Goal: Information Seeking & Learning: Understand process/instructions

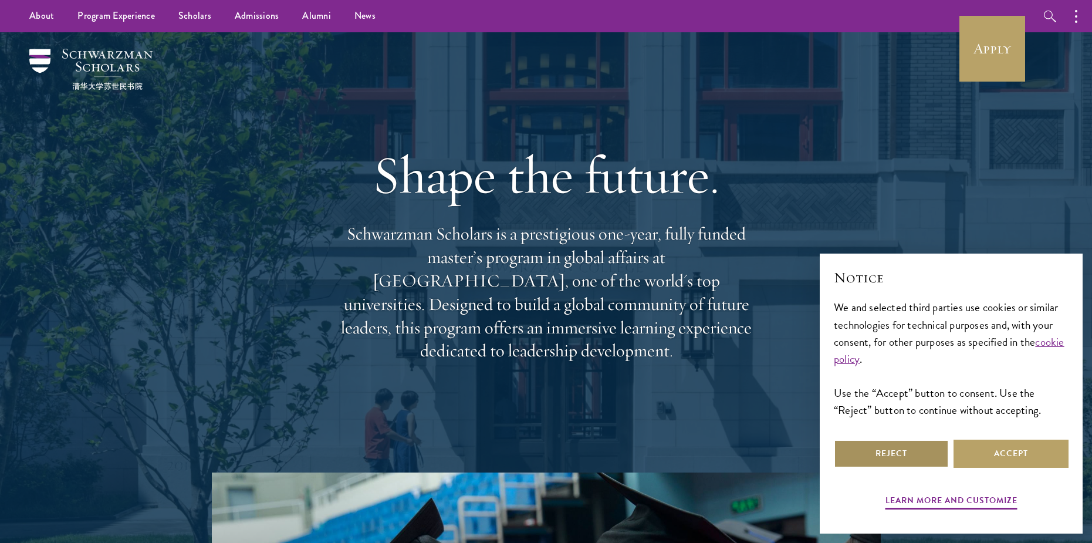
click at [896, 460] on button "Reject" at bounding box center [891, 454] width 115 height 28
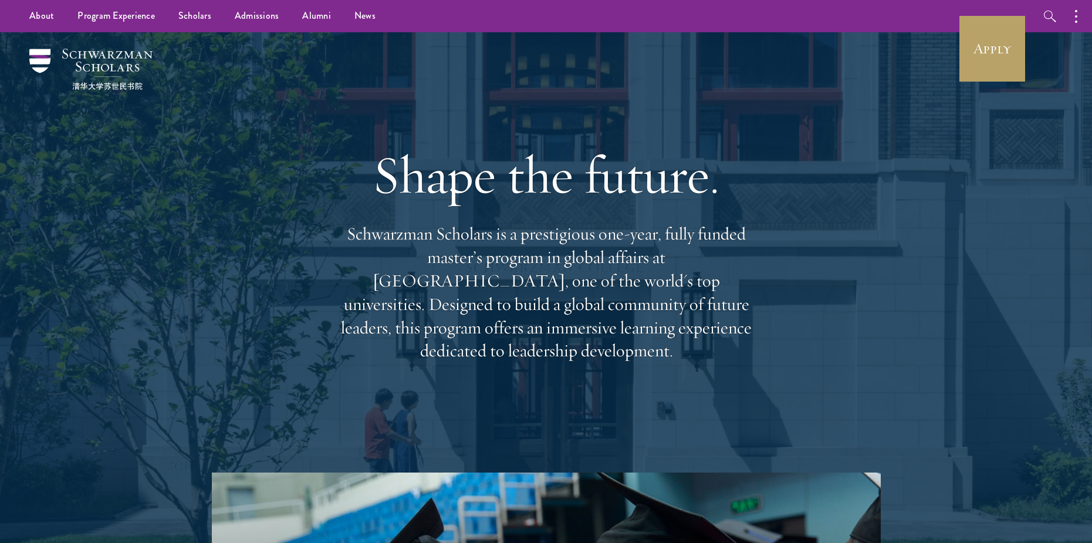
click at [929, 180] on div "Shape the future. Schwarzman Scholars is a prestigious one-year, fully funded m…" at bounding box center [546, 252] width 845 height 440
click at [793, 398] on div "Shape the future. Schwarzman Scholars is a prestigious one-year, fully funded m…" at bounding box center [546, 252] width 845 height 440
click at [862, 247] on div "Shape the future. Schwarzman Scholars is a prestigious one-year, fully funded m…" at bounding box center [546, 252] width 845 height 440
click at [788, 151] on div "Shape the future. Schwarzman Scholars is a prestigious one-year, fully funded m…" at bounding box center [546, 252] width 845 height 440
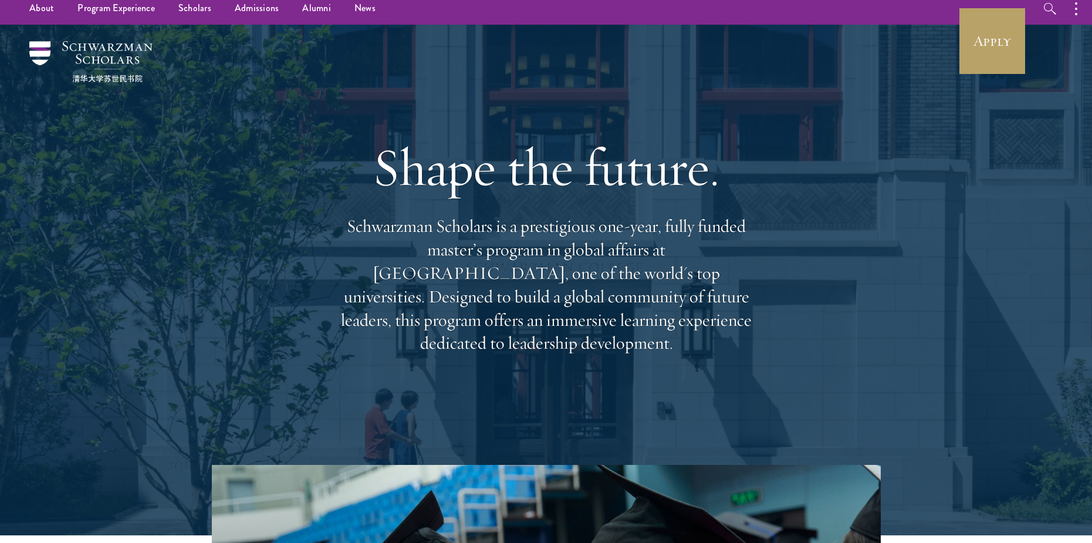
scroll to position [59, 0]
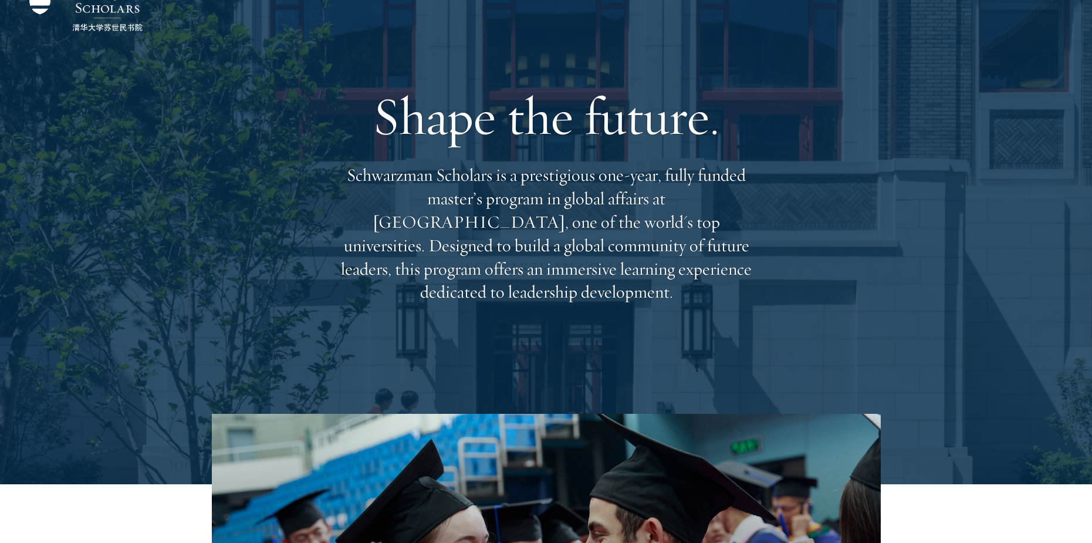
drag, startPoint x: 820, startPoint y: 290, endPoint x: 792, endPoint y: 291, distance: 27.6
click at [817, 291] on div "Shape the future. Schwarzman Scholars is a prestigious one-year, fully funded m…" at bounding box center [546, 194] width 845 height 440
click at [682, 284] on p "Schwarzman Scholars is a prestigious one-year, fully funded master’s program in…" at bounding box center [546, 234] width 423 height 140
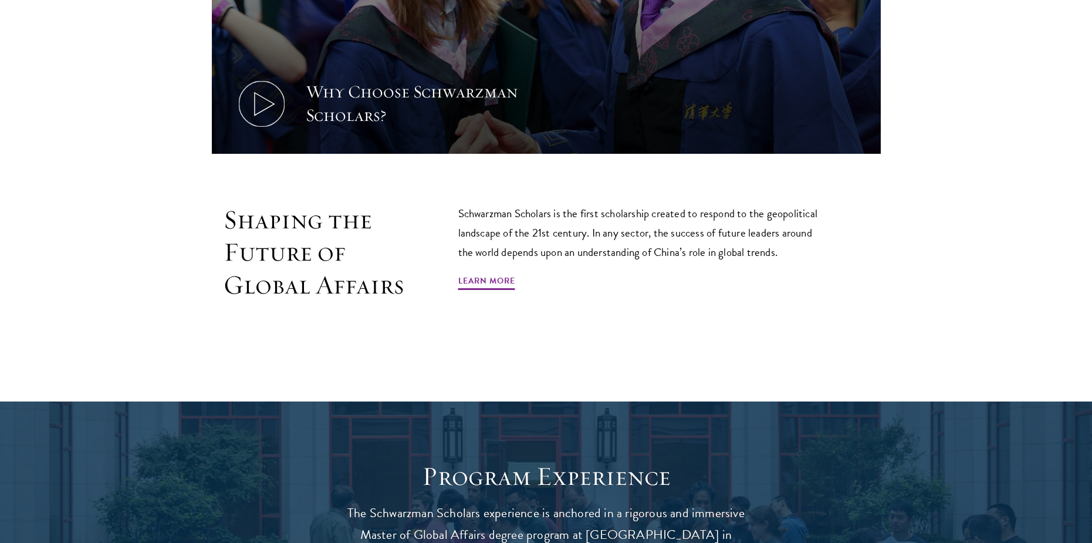
scroll to position [704, 0]
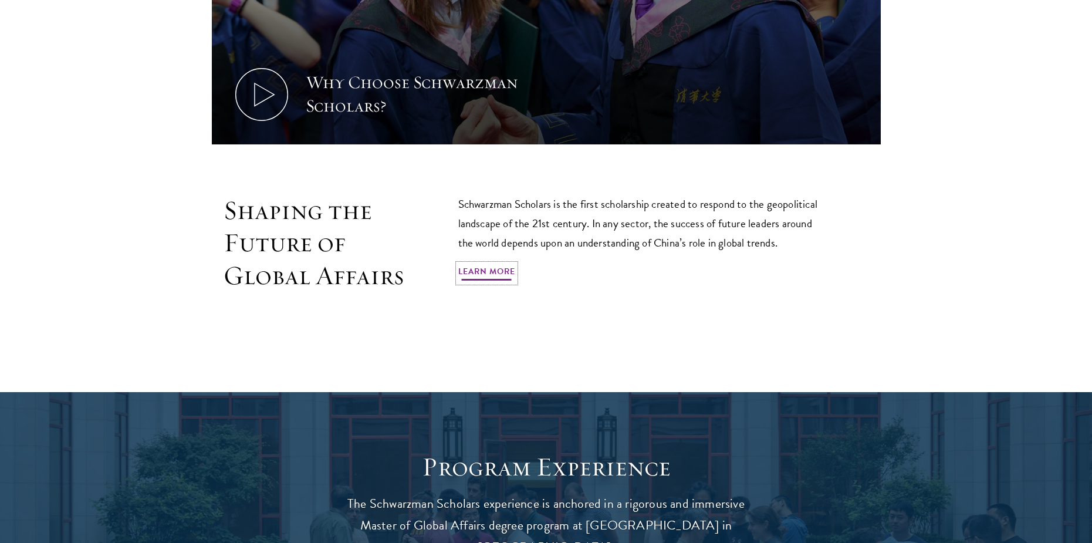
click at [505, 267] on link "Learn More" at bounding box center [486, 273] width 57 height 18
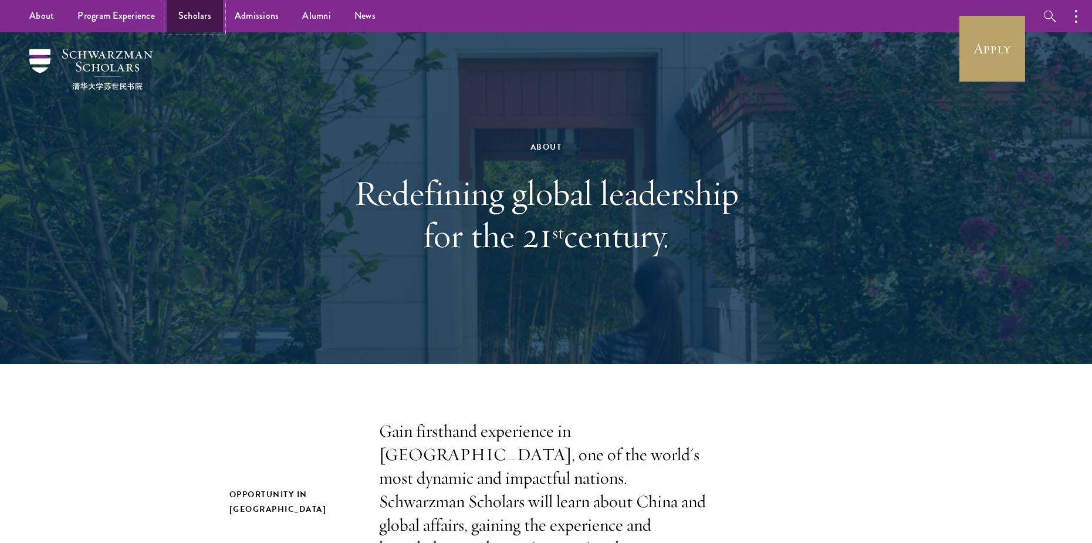
click at [193, 15] on link "Scholars" at bounding box center [195, 16] width 56 height 32
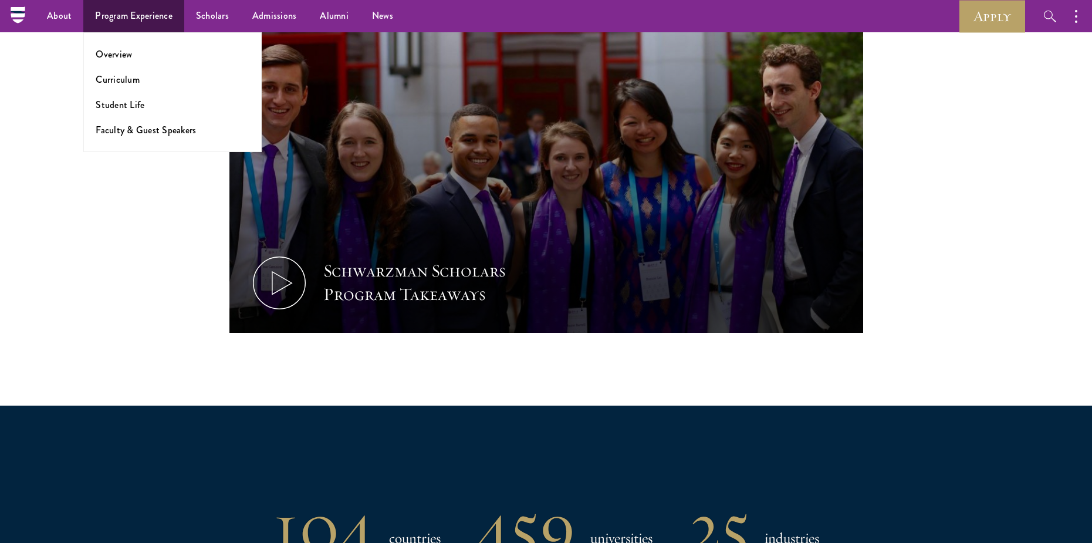
scroll to position [352, 0]
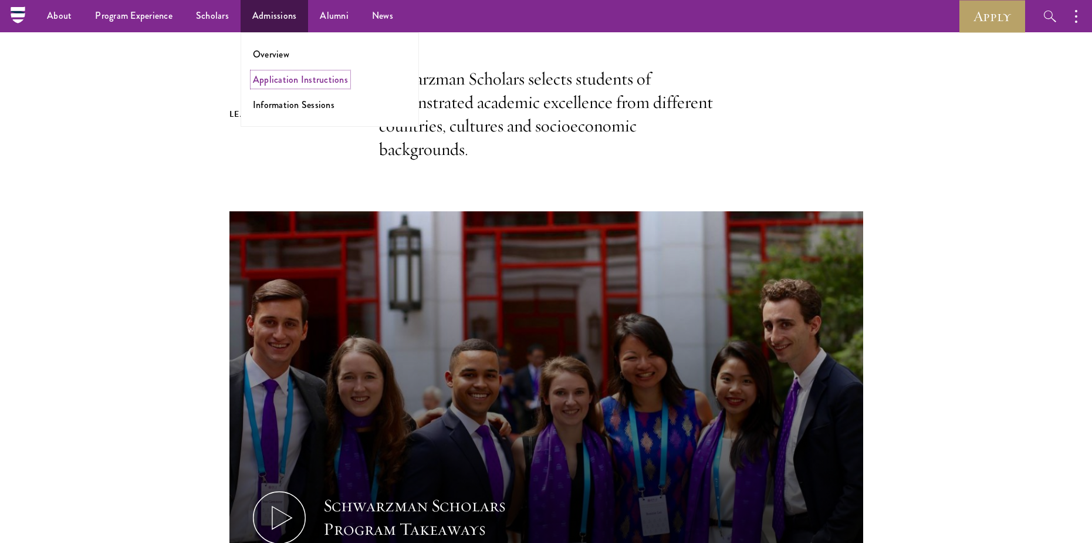
click at [283, 77] on link "Application Instructions" at bounding box center [300, 80] width 95 height 14
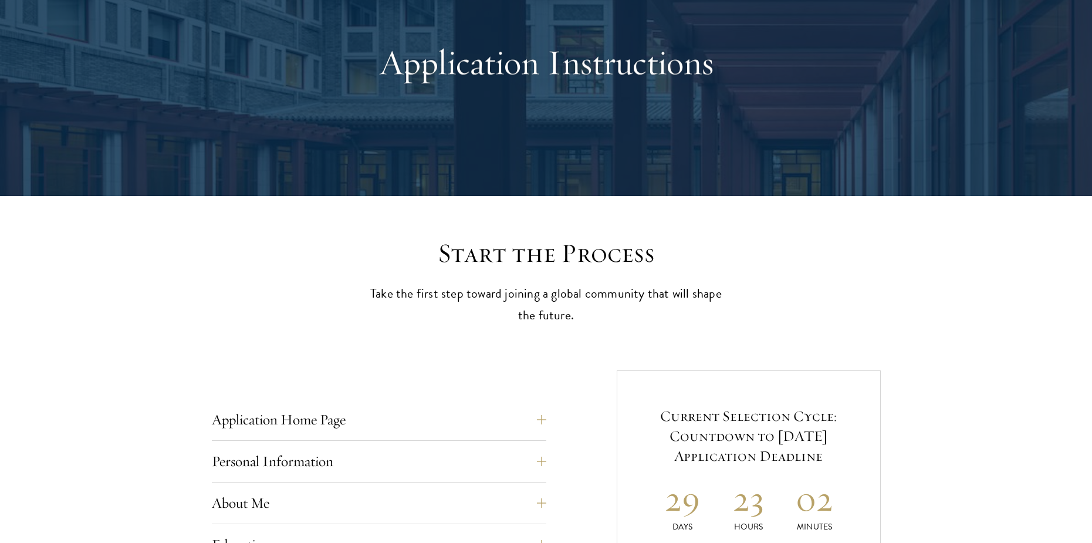
scroll to position [176, 0]
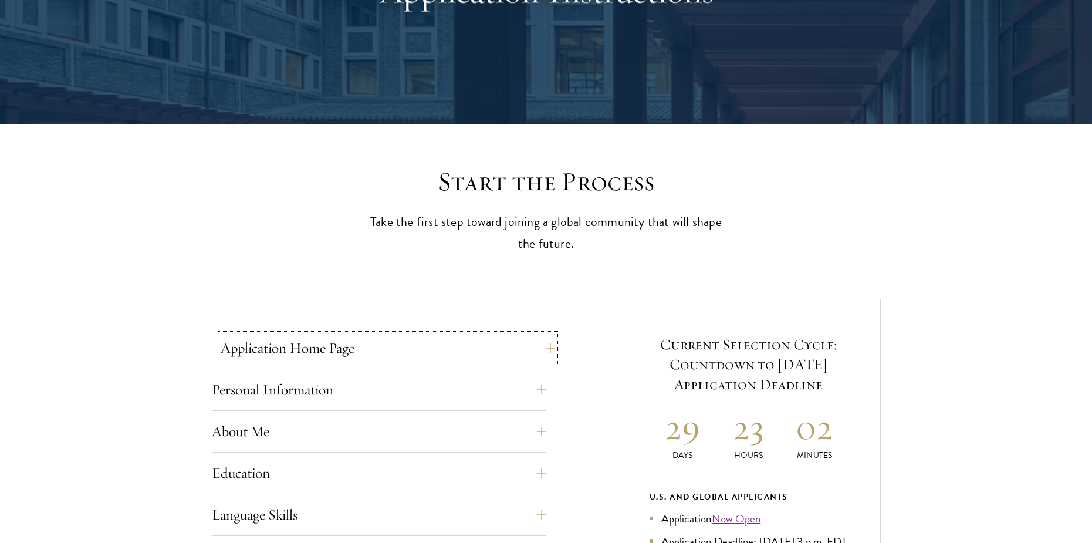
click at [488, 360] on button "Application Home Page" at bounding box center [388, 348] width 335 height 28
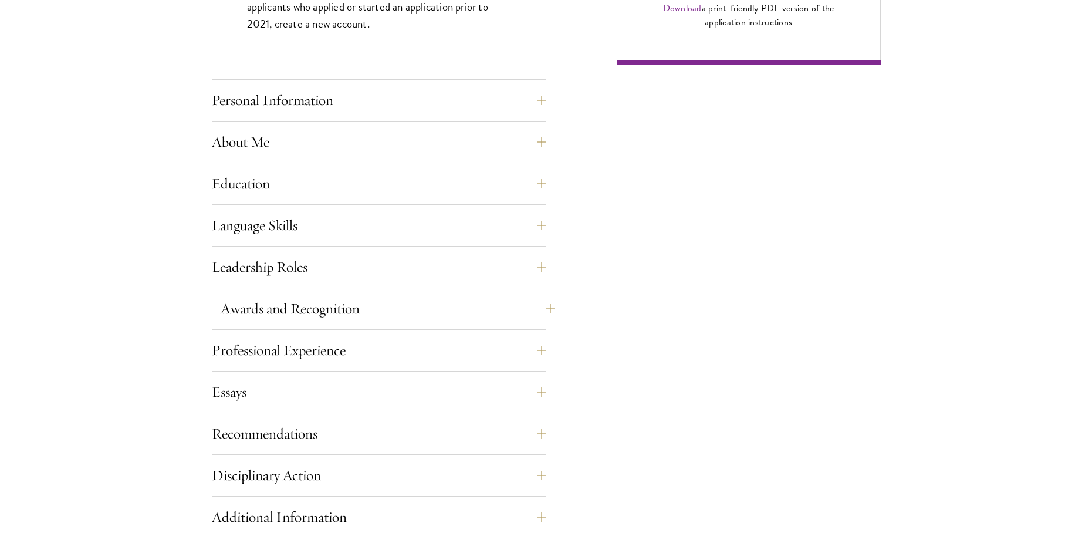
scroll to position [998, 0]
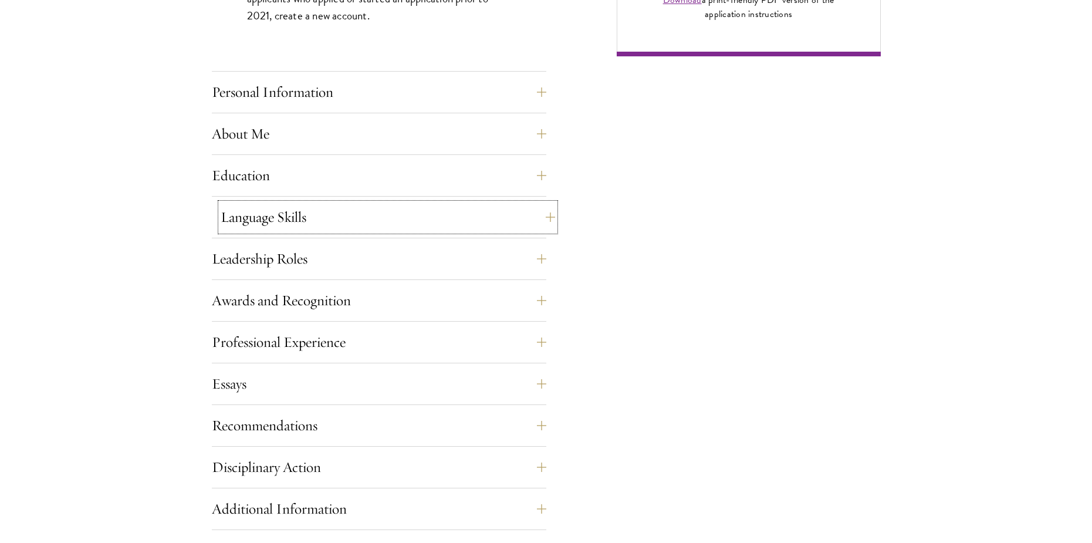
click at [387, 221] on button "Language Skills" at bounding box center [388, 217] width 335 height 28
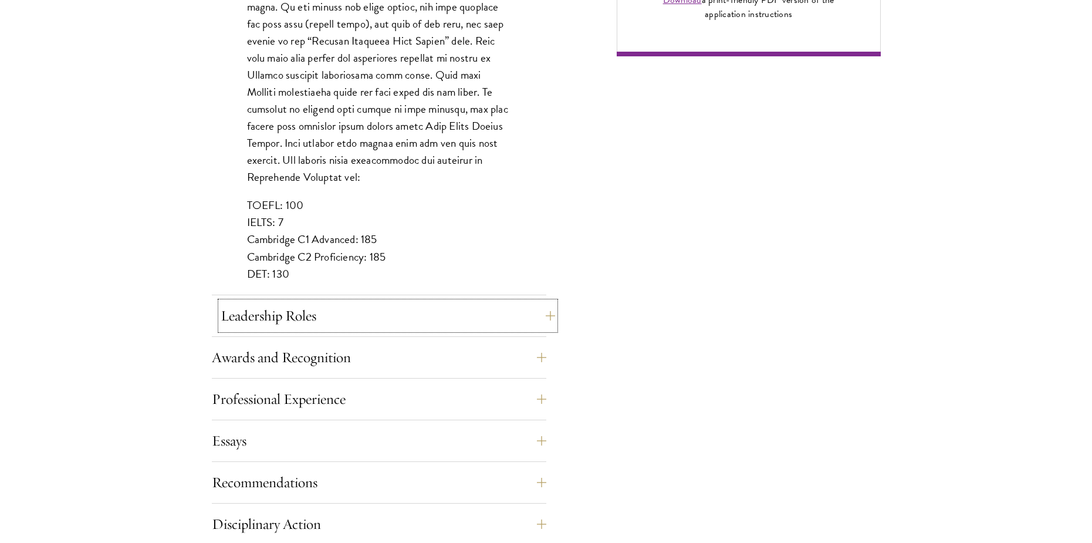
click at [408, 317] on button "Leadership Roles" at bounding box center [388, 316] width 335 height 28
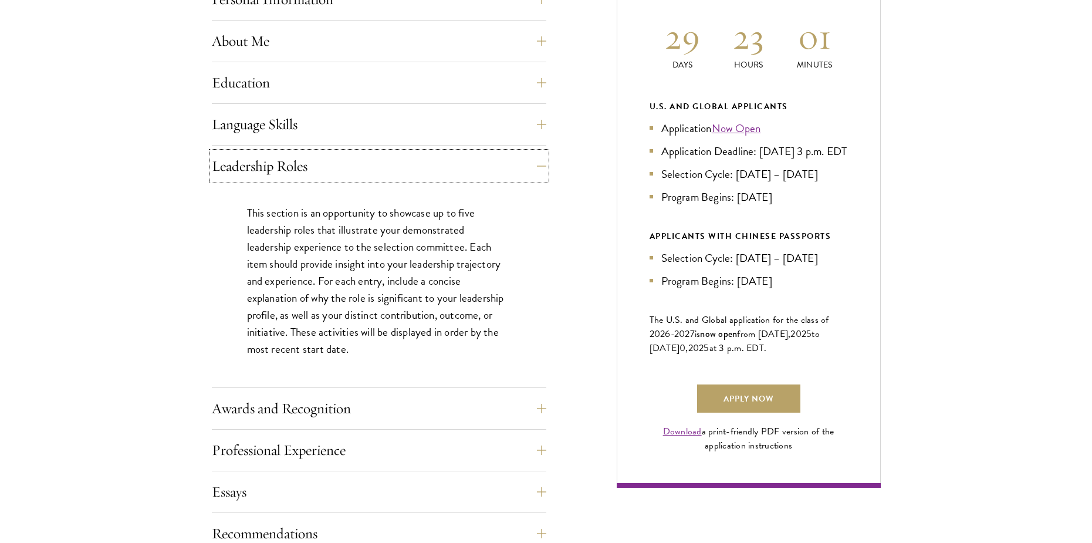
scroll to position [587, 0]
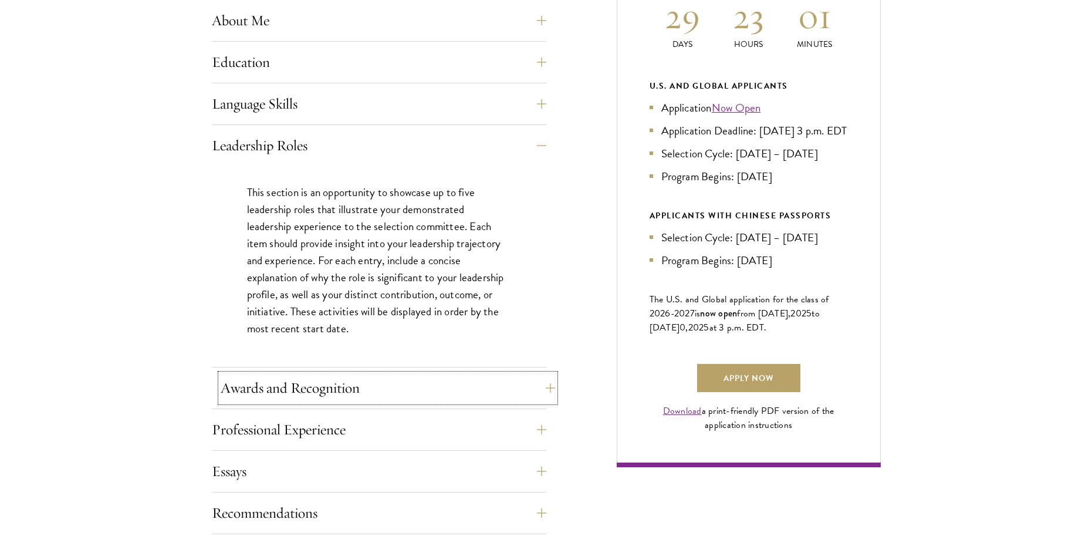
click at [376, 384] on button "Awards and Recognition" at bounding box center [388, 388] width 335 height 28
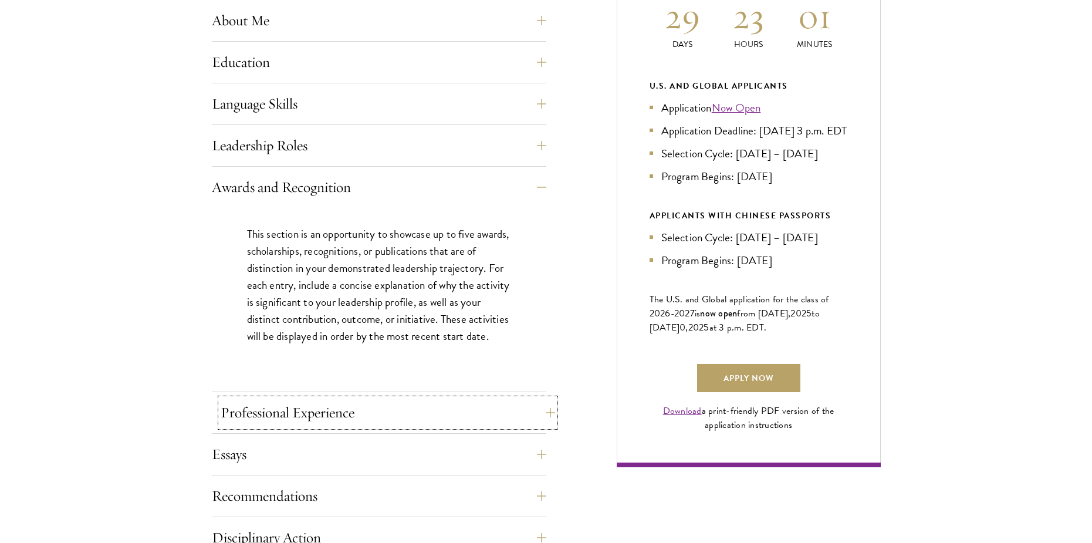
click at [358, 417] on button "Professional Experience" at bounding box center [388, 413] width 335 height 28
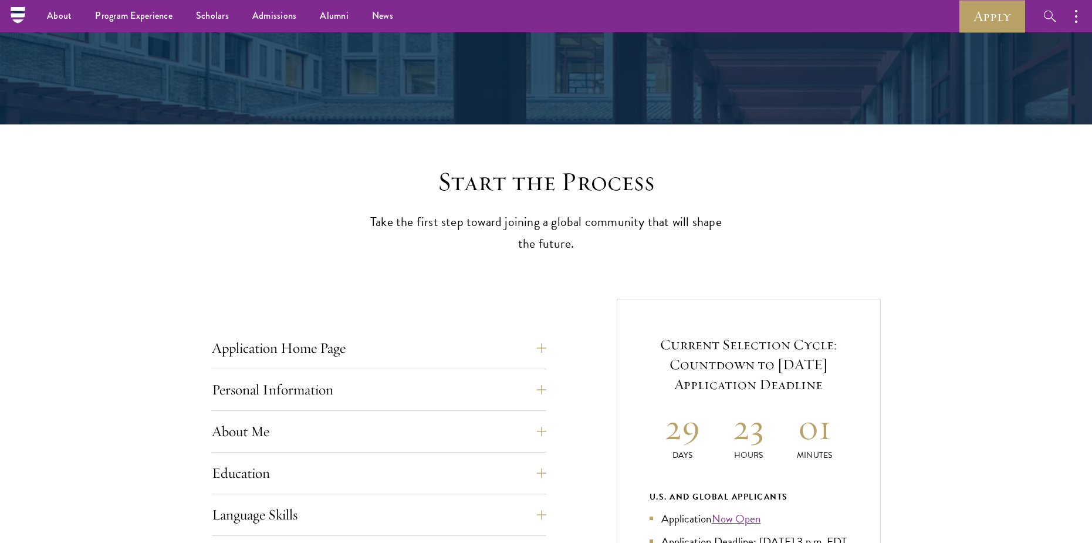
scroll to position [0, 0]
